Goal: Register for event/course

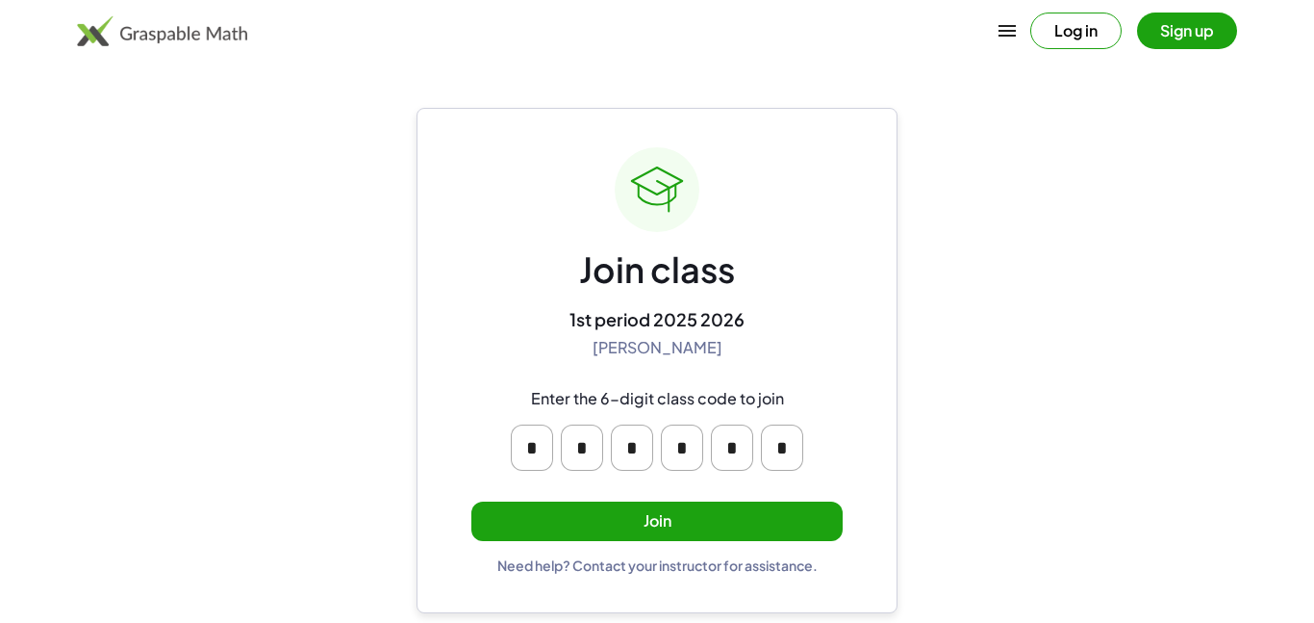
click at [1167, 29] on button "Sign up" at bounding box center [1187, 31] width 100 height 37
click at [623, 511] on button "Join" at bounding box center [656, 520] width 371 height 39
click at [696, 533] on button "Join" at bounding box center [656, 520] width 371 height 39
